Goal: Navigation & Orientation: Find specific page/section

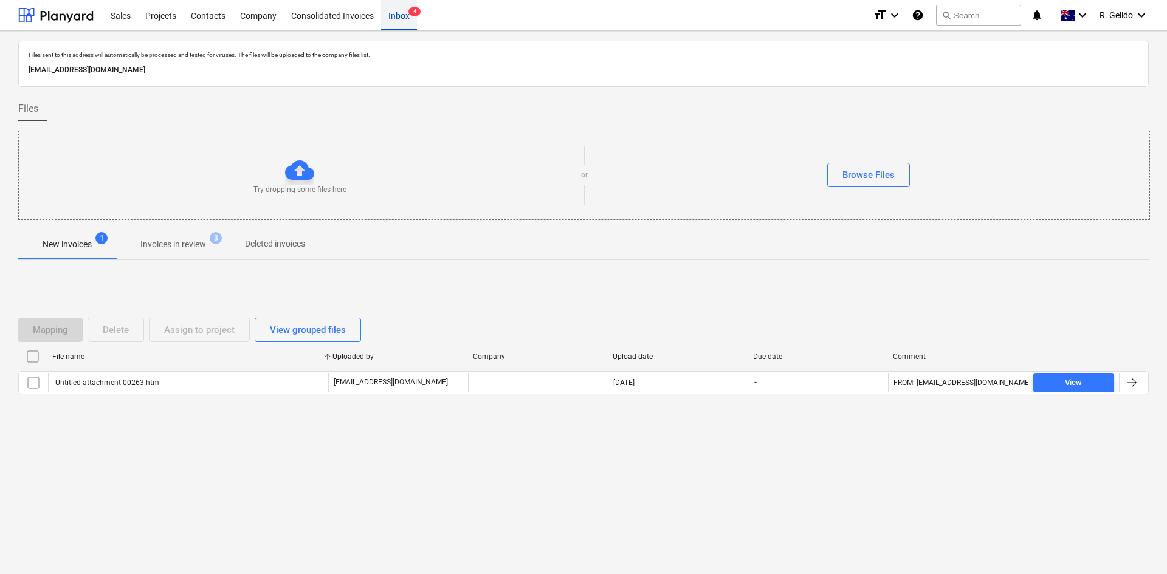
click at [396, 22] on div "Inbox 4" at bounding box center [399, 14] width 36 height 31
click at [349, 19] on div "Consolidated Invoices" at bounding box center [332, 14] width 97 height 31
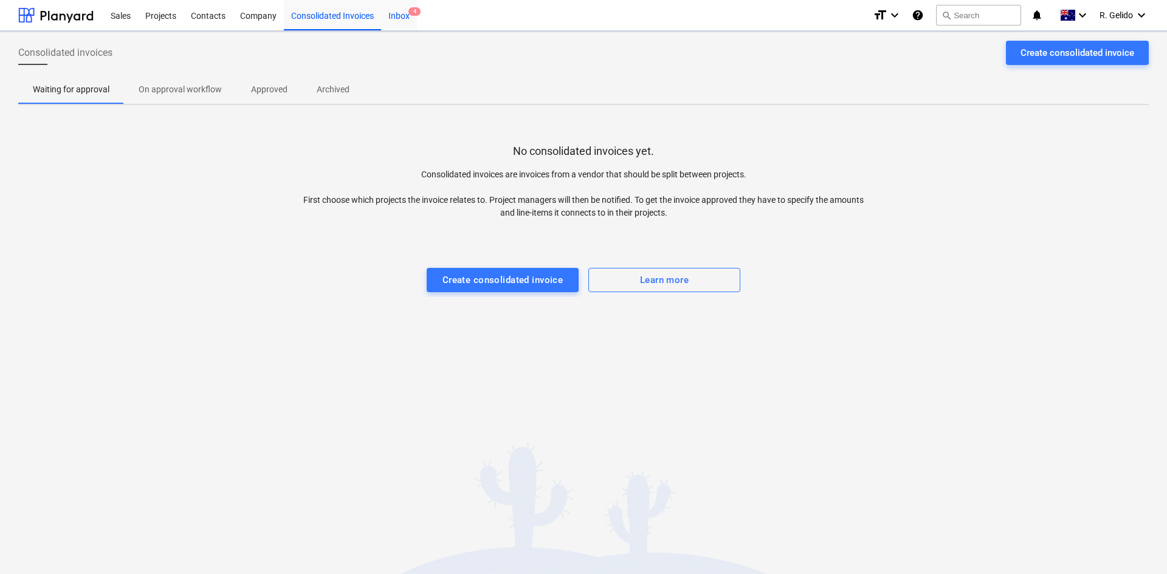
click at [402, 18] on div "Inbox 4" at bounding box center [399, 14] width 36 height 31
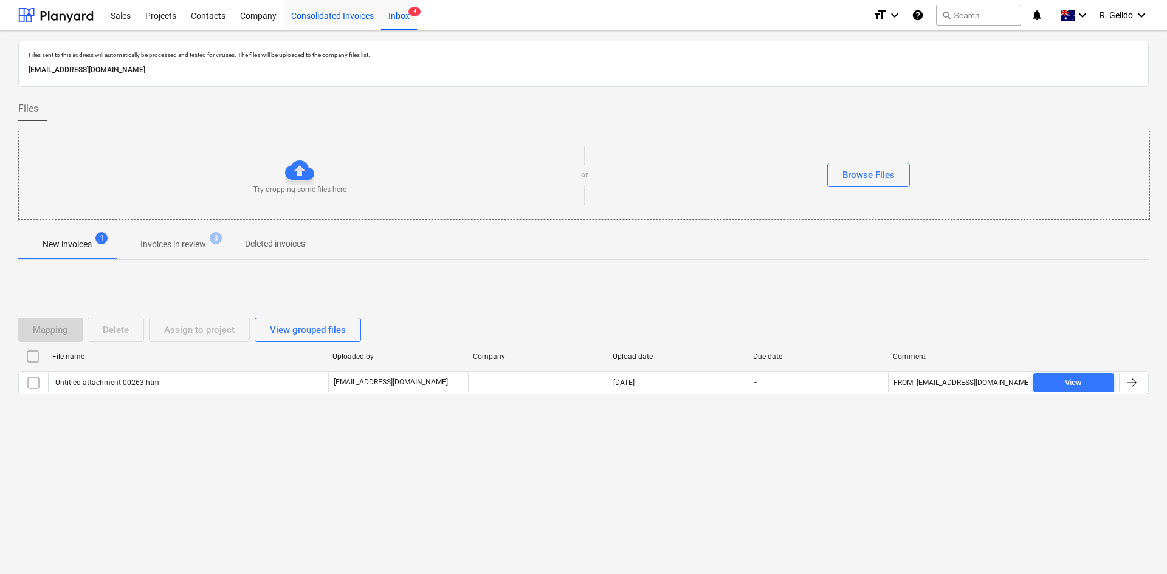
click at [368, 19] on div "Consolidated Invoices" at bounding box center [332, 14] width 97 height 31
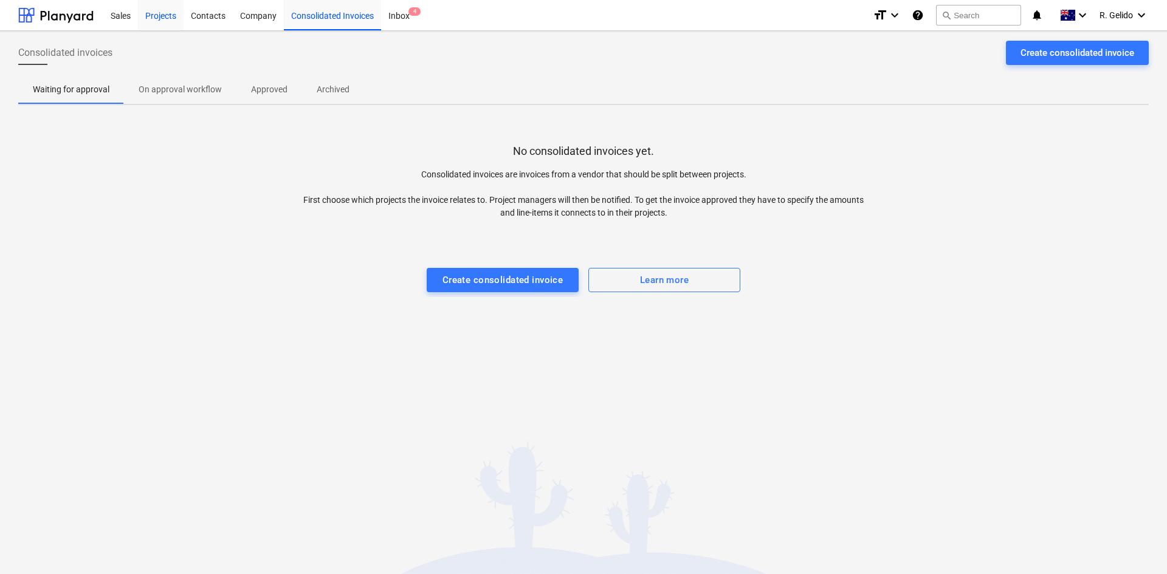
click at [170, 13] on div "Projects" at bounding box center [161, 14] width 46 height 31
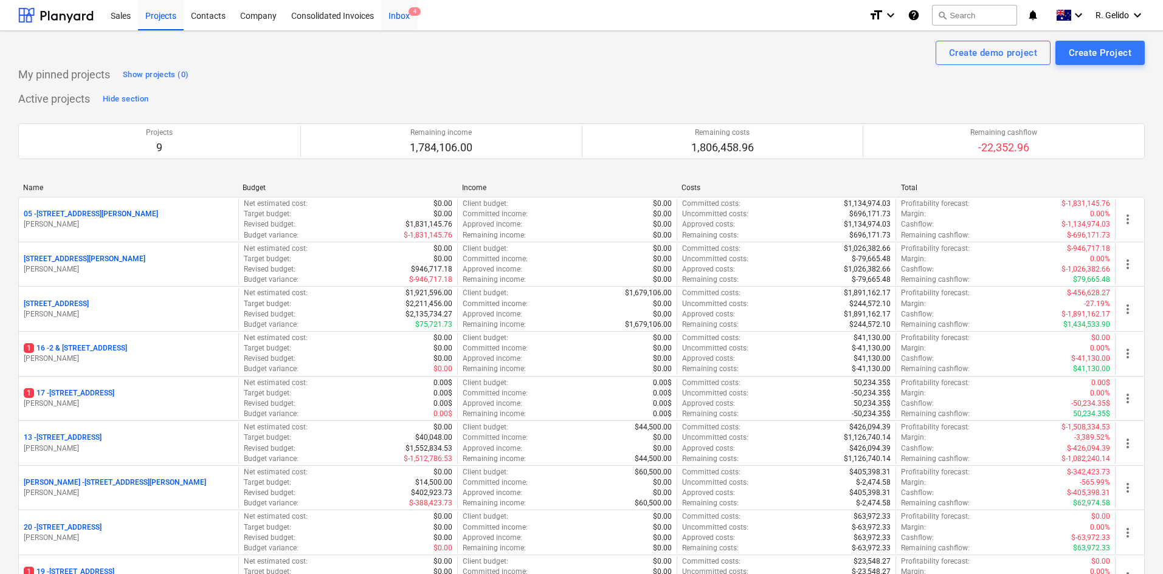
click at [414, 7] on span "4" at bounding box center [414, 11] width 12 height 9
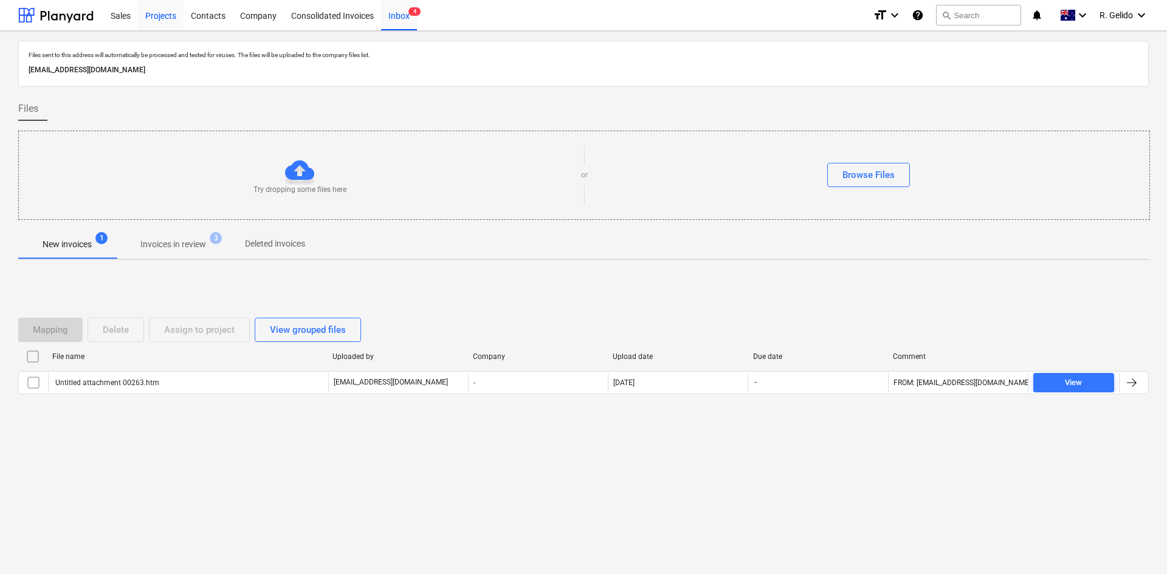
click at [154, 16] on div "Projects" at bounding box center [161, 14] width 46 height 31
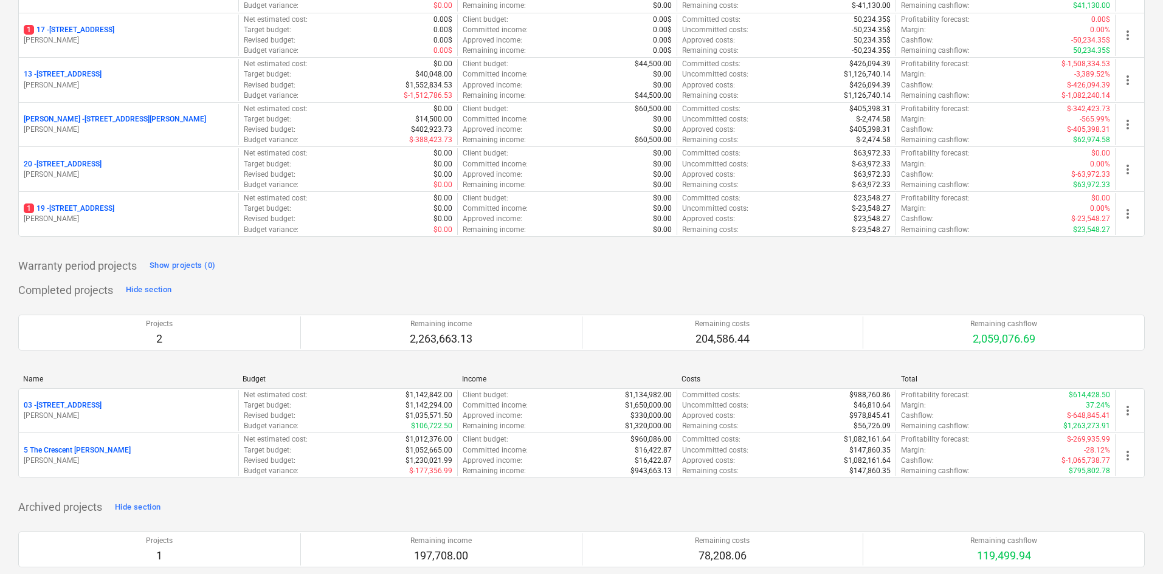
scroll to position [365, 0]
